Goal: Browse casually

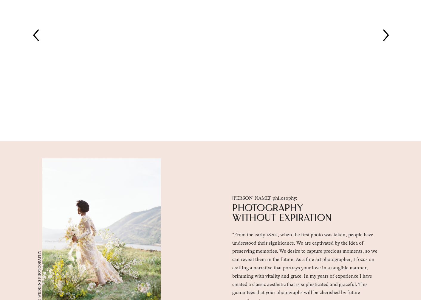
scroll to position [1103, 0]
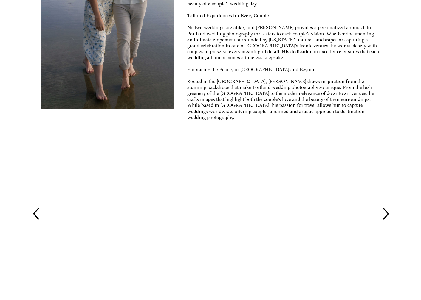
click at [393, 223] on icon at bounding box center [385, 214] width 16 height 16
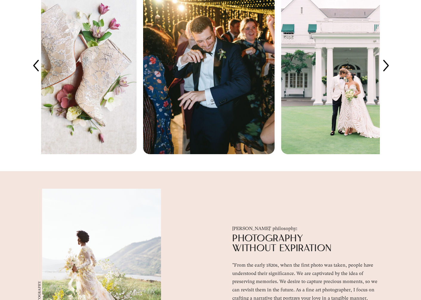
scroll to position [1252, 0]
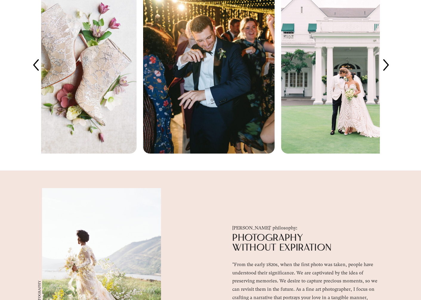
click at [392, 74] on icon at bounding box center [385, 65] width 16 height 16
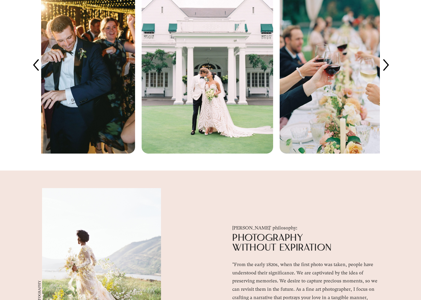
click at [392, 74] on icon at bounding box center [385, 65] width 16 height 16
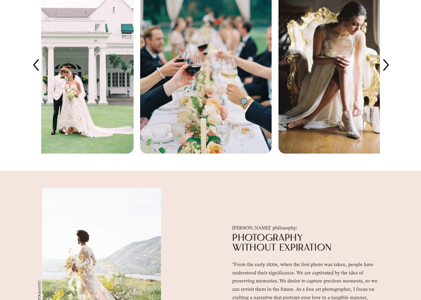
click at [392, 74] on icon at bounding box center [385, 65] width 16 height 16
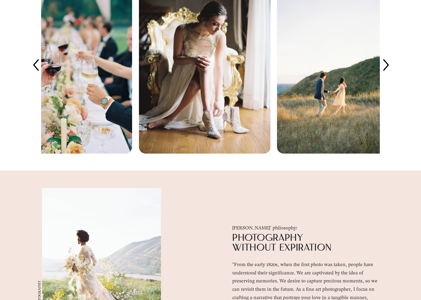
click at [392, 74] on icon at bounding box center [385, 65] width 16 height 16
click at [388, 74] on icon at bounding box center [385, 65] width 16 height 16
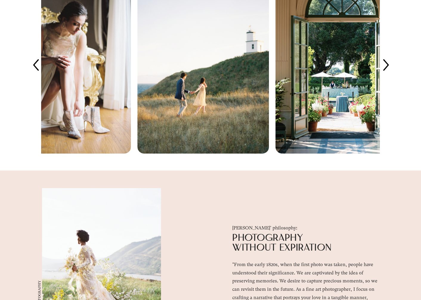
click at [392, 74] on icon at bounding box center [385, 65] width 16 height 16
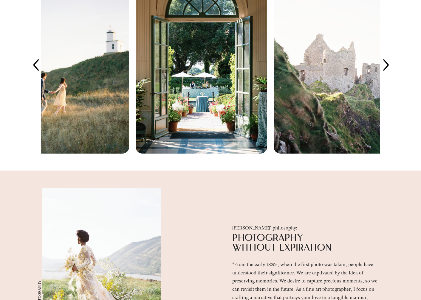
click at [392, 74] on icon at bounding box center [385, 65] width 16 height 16
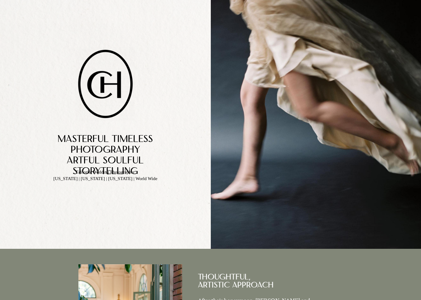
scroll to position [0, 0]
